Goal: Check status: Check status

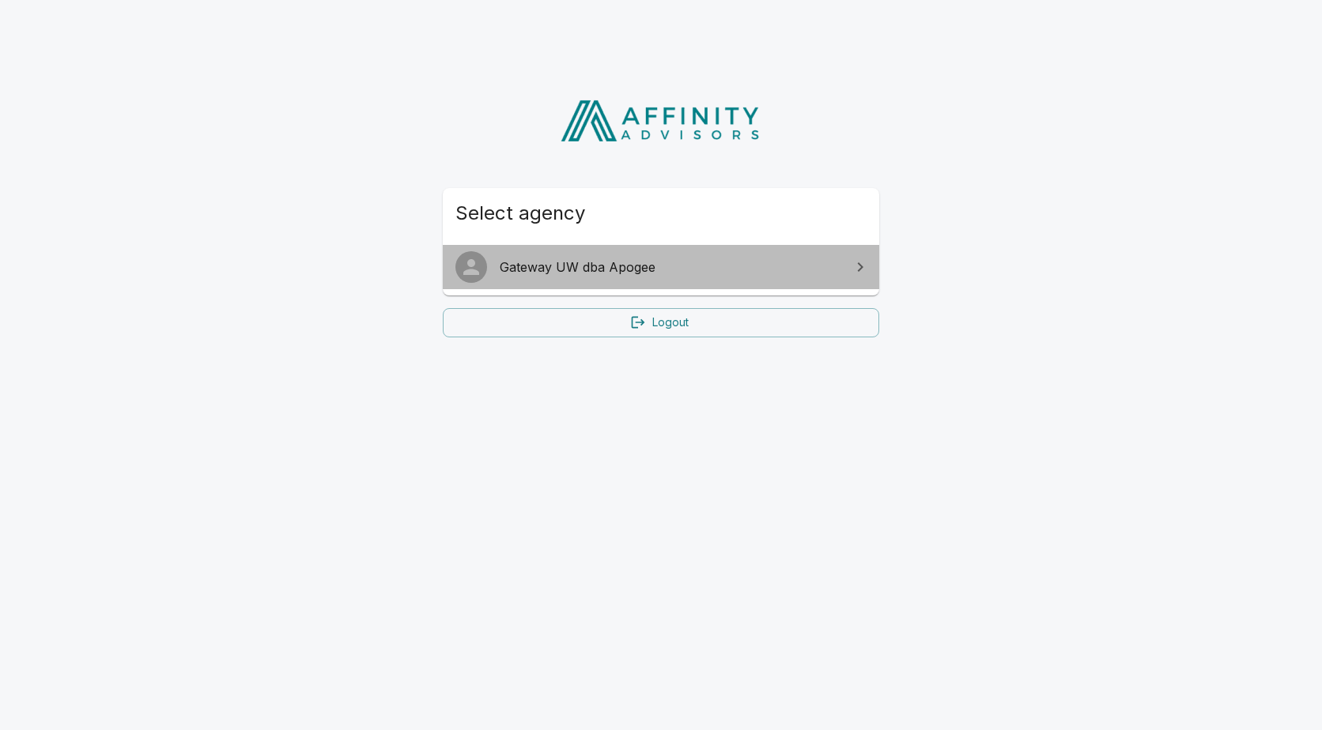
click at [640, 262] on span "Gateway UW dba Apogee" at bounding box center [671, 267] width 342 height 19
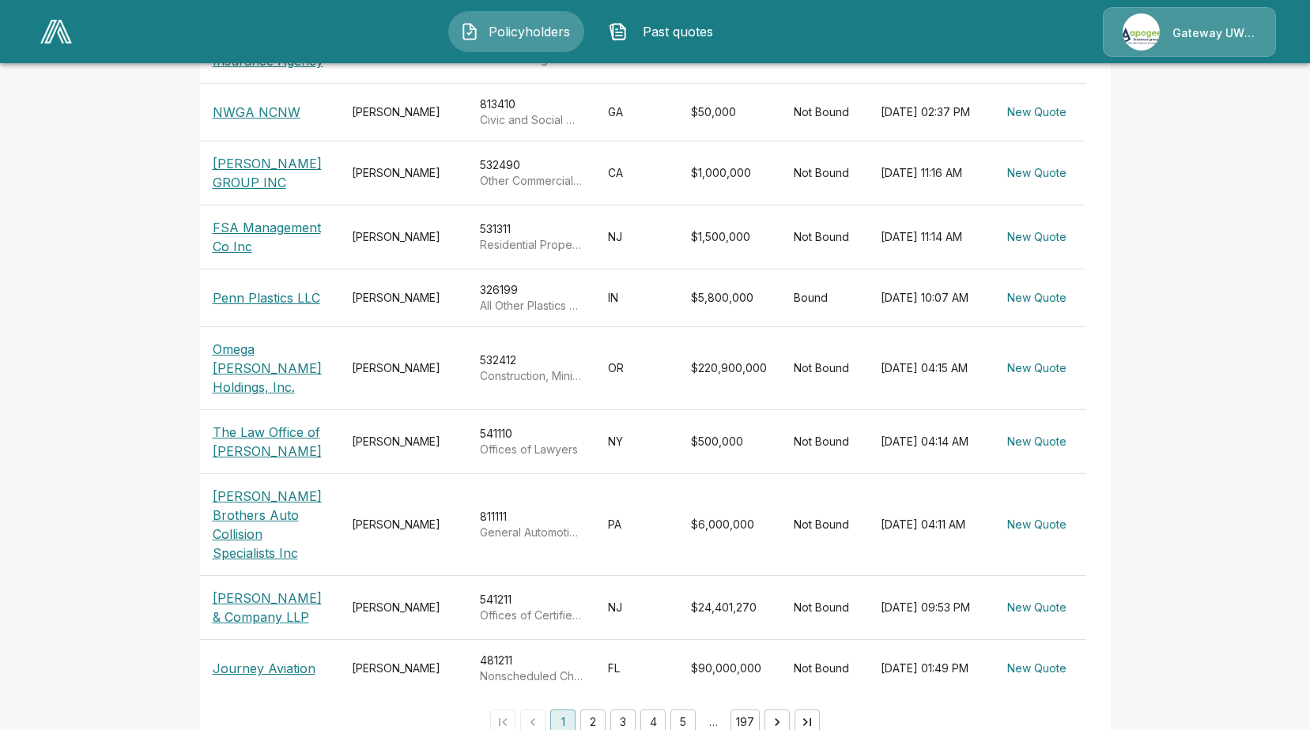
scroll to position [404, 0]
click at [594, 708] on button "2" at bounding box center [592, 720] width 25 height 25
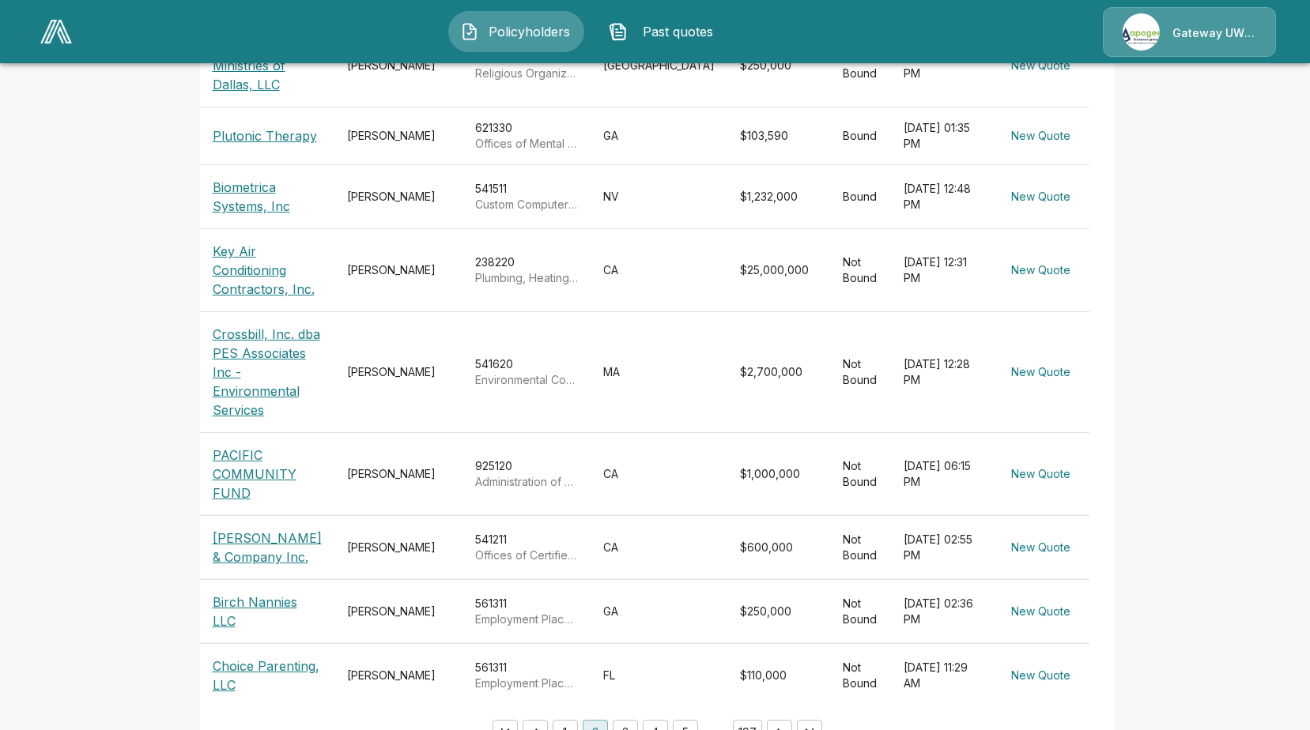
scroll to position [483, 0]
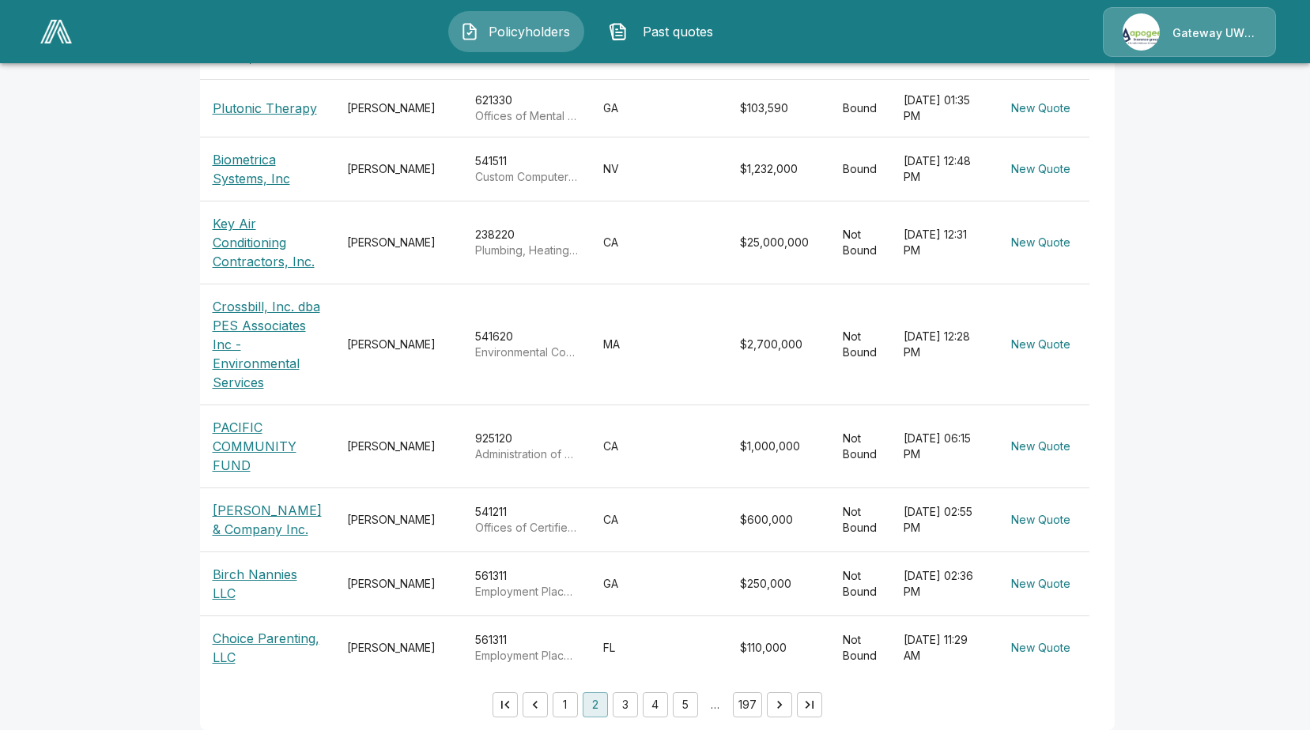
click at [253, 572] on p "Birch Nannies LLC" at bounding box center [267, 584] width 109 height 38
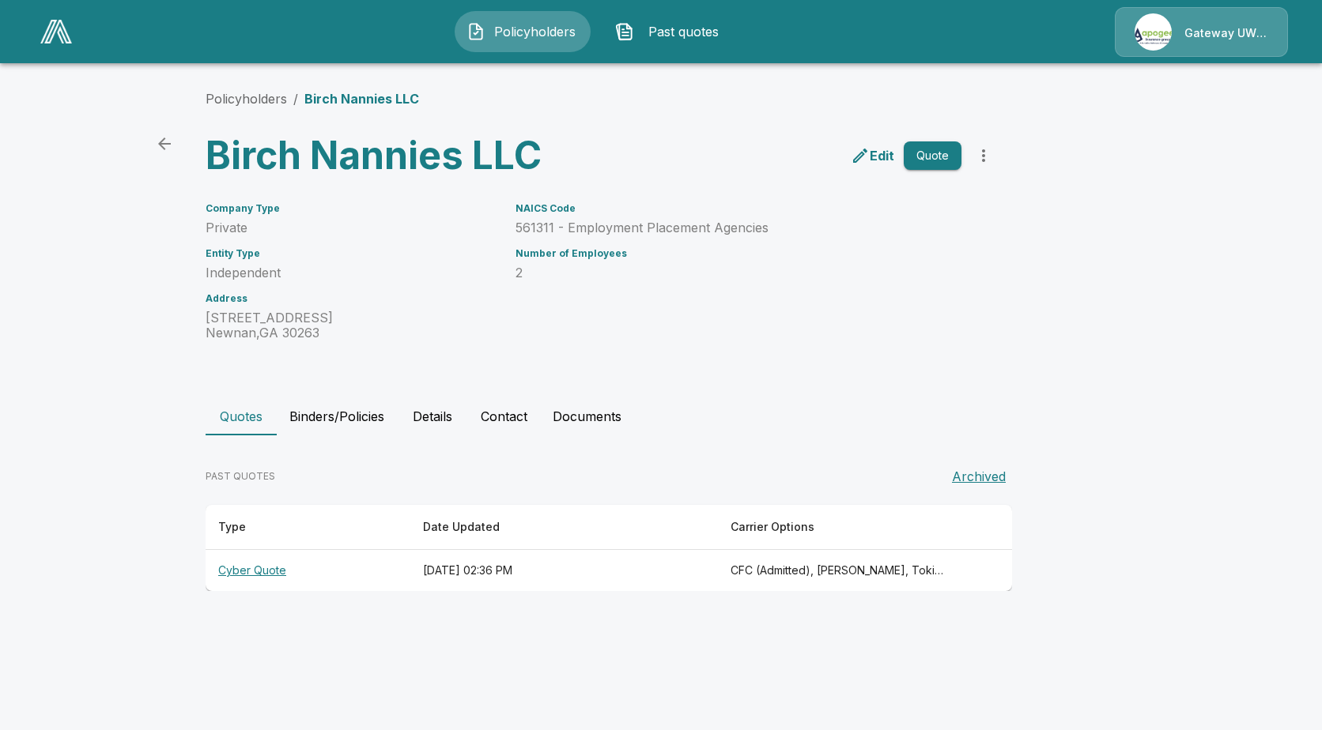
click at [255, 575] on th "Cyber Quote" at bounding box center [308, 571] width 205 height 42
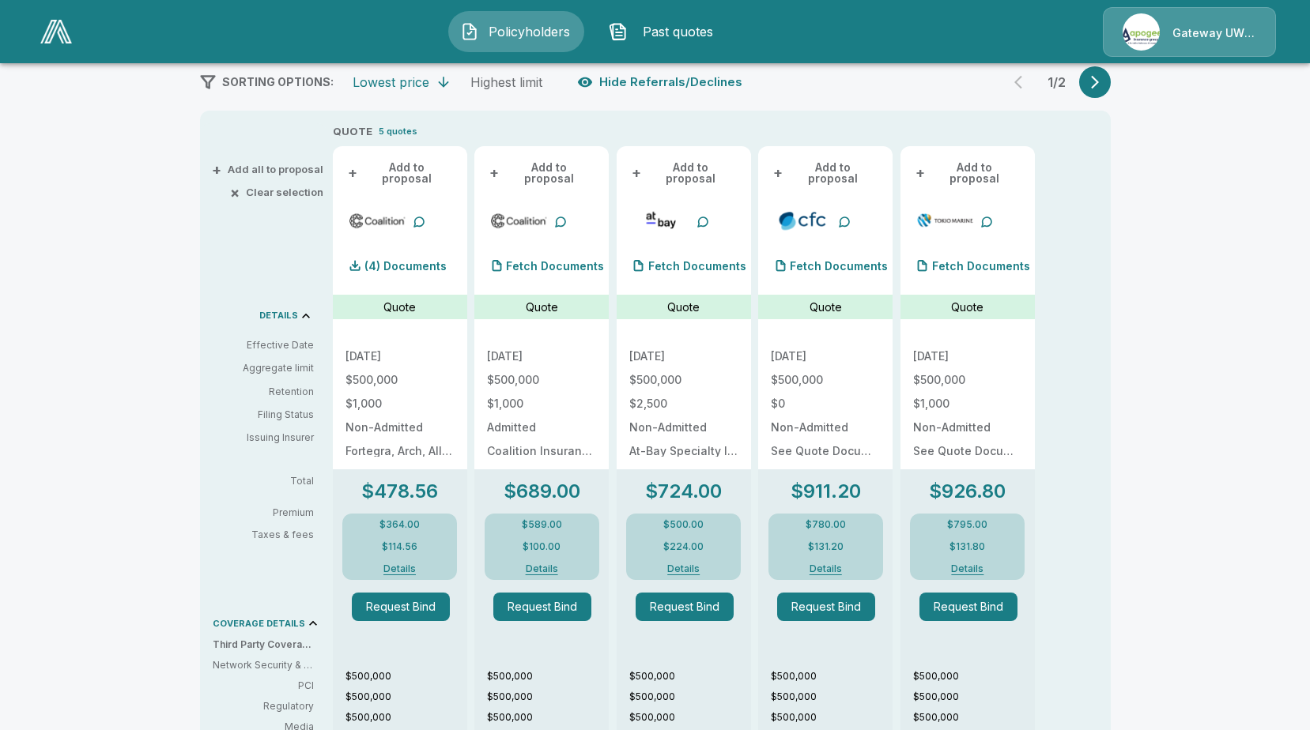
scroll to position [288, 0]
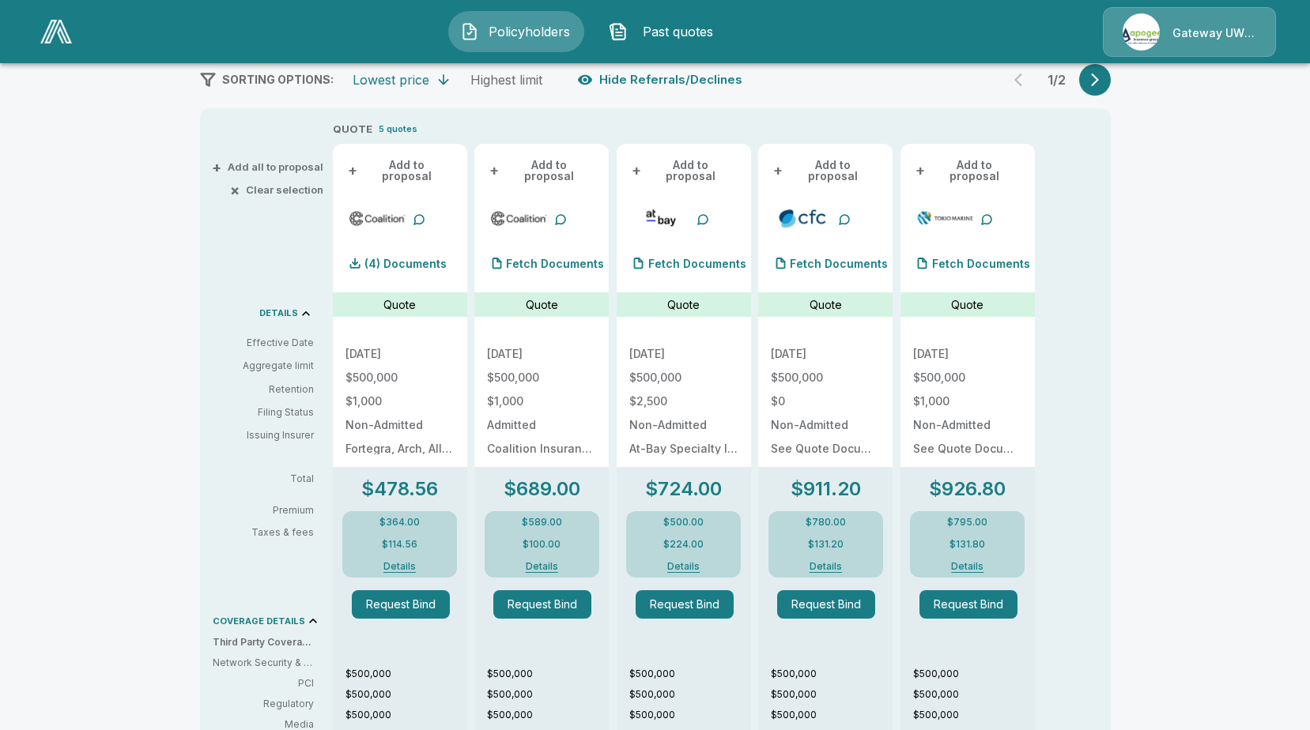
click at [403, 562] on button "Details" at bounding box center [399, 566] width 70 height 9
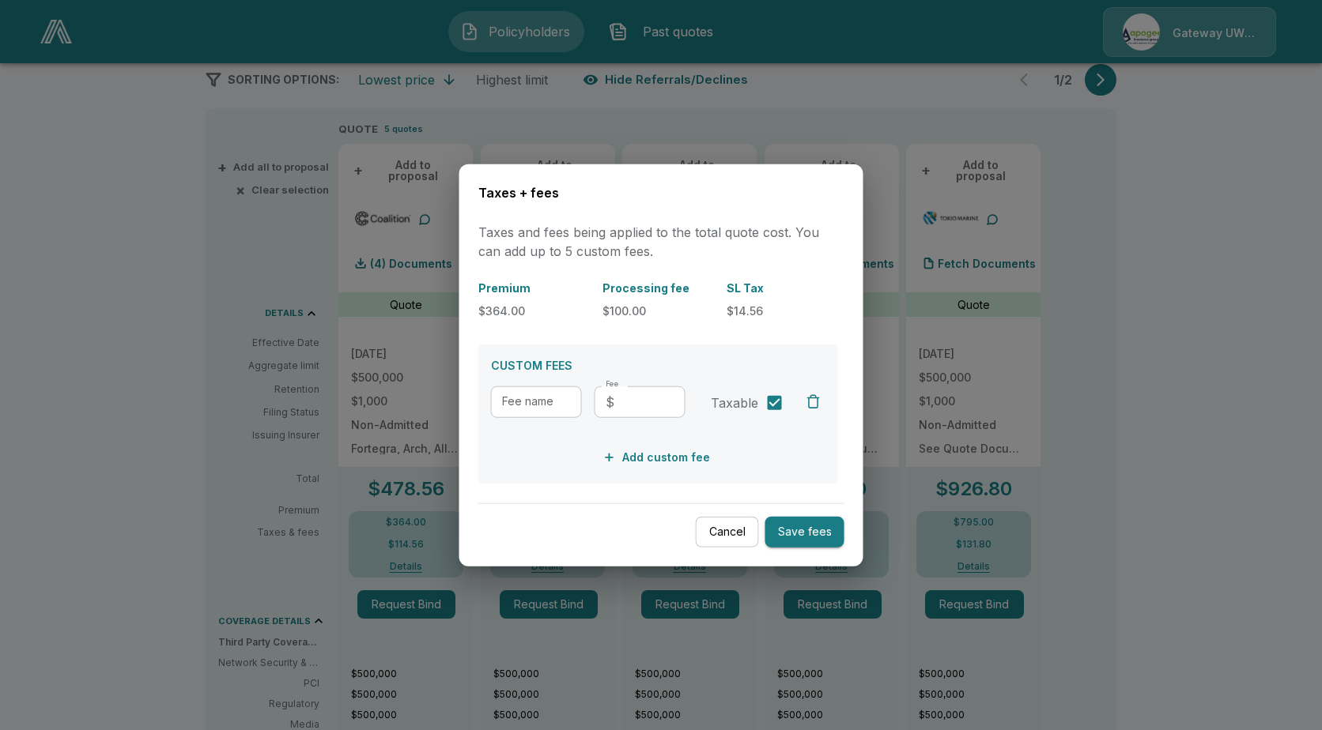
click at [734, 535] on button "Cancel" at bounding box center [727, 532] width 63 height 31
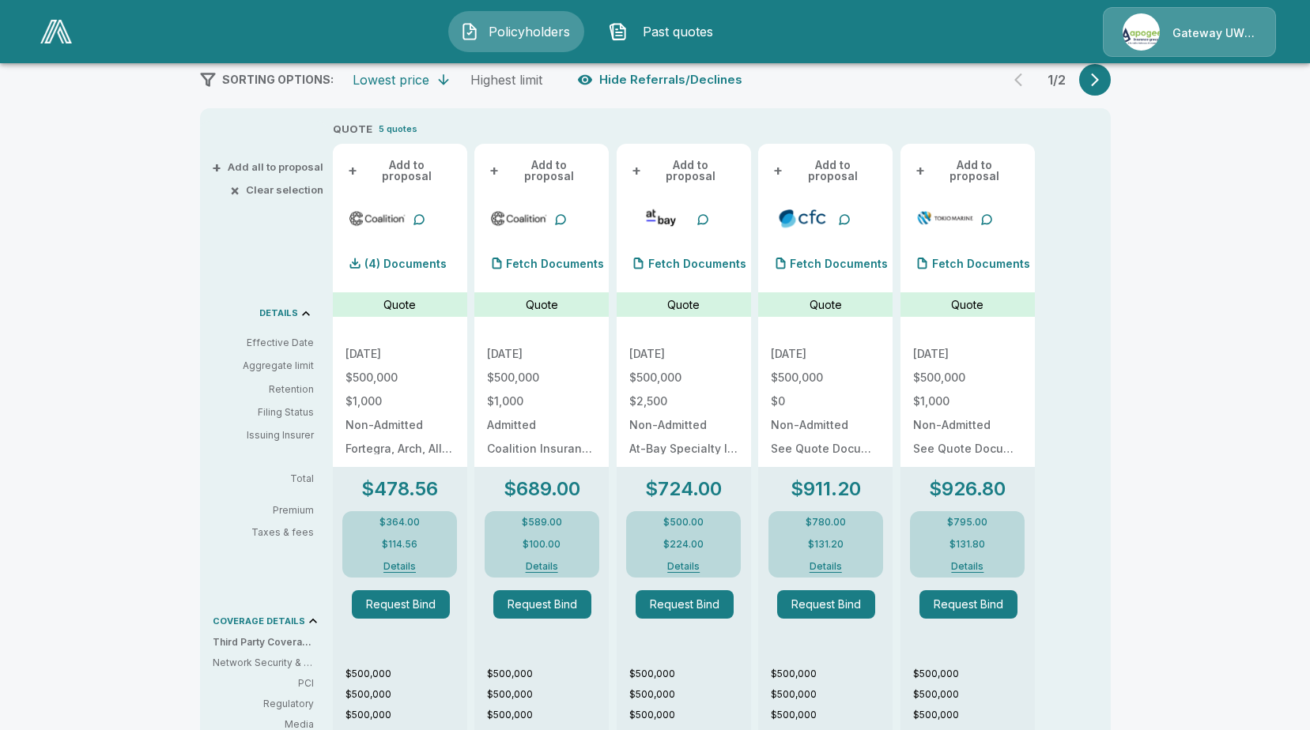
click at [545, 562] on button "Details" at bounding box center [542, 566] width 70 height 9
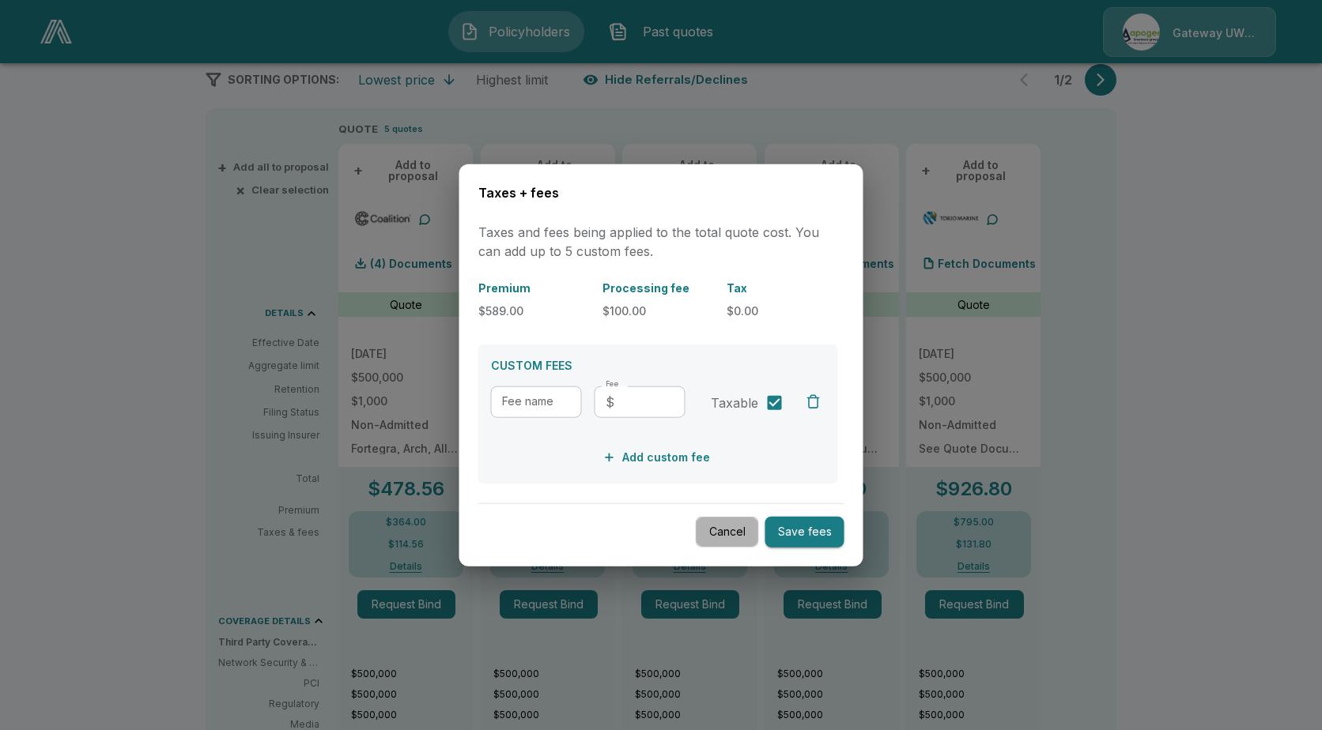
click at [725, 531] on button "Cancel" at bounding box center [727, 532] width 63 height 31
